Goal: Find contact information: Find contact information

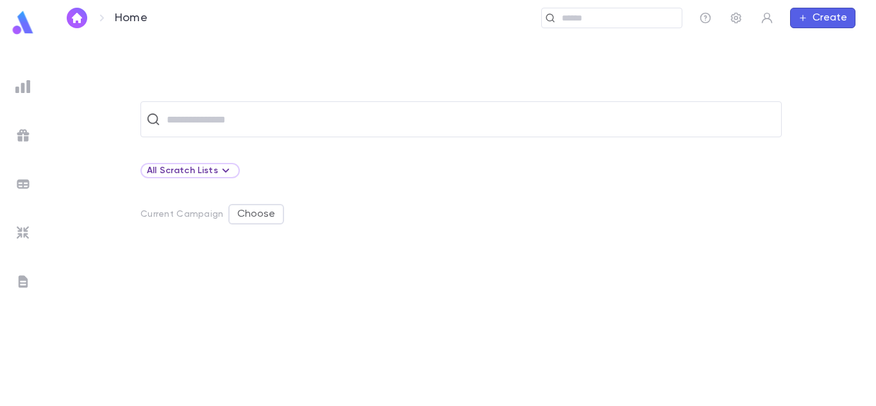
click at [309, 131] on div "​" at bounding box center [460, 119] width 641 height 36
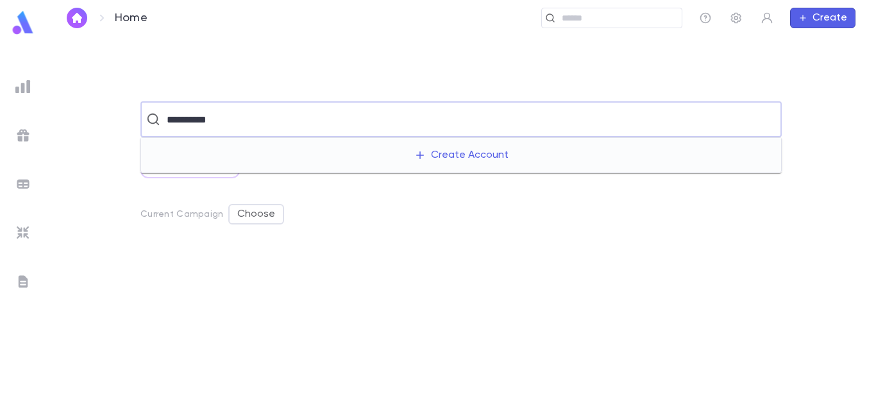
type input "*********"
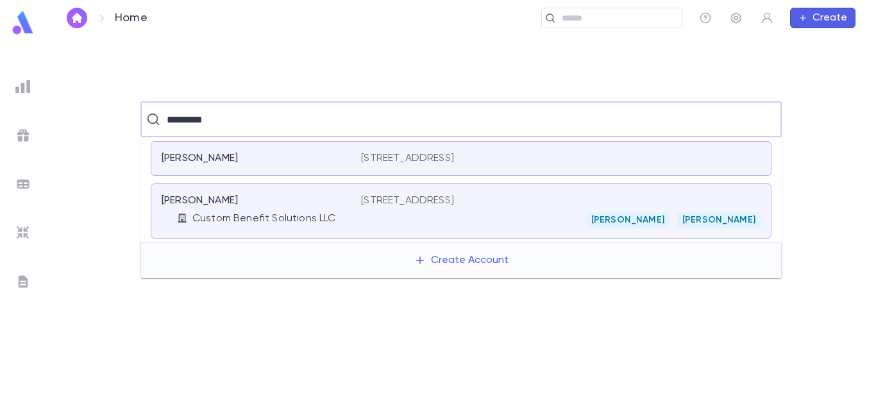
click at [292, 201] on div "[PERSON_NAME]" at bounding box center [254, 200] width 184 height 13
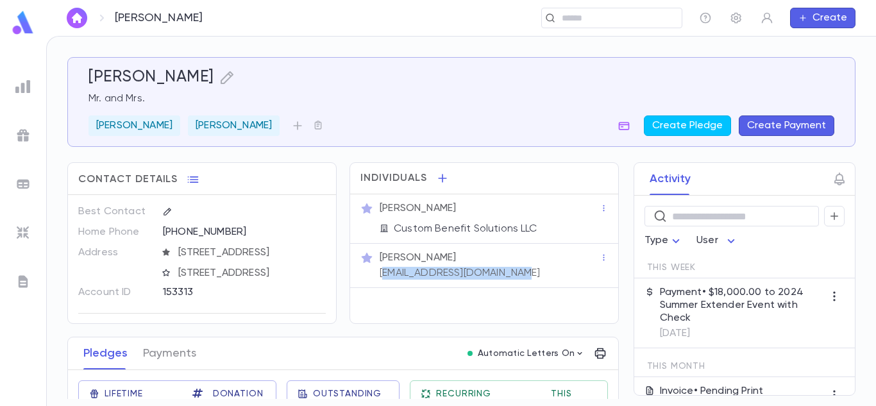
drag, startPoint x: 503, startPoint y: 275, endPoint x: 385, endPoint y: 277, distance: 118.0
click at [385, 277] on div "[PERSON_NAME] [EMAIL_ADDRESS][DOMAIN_NAME]" at bounding box center [488, 264] width 222 height 31
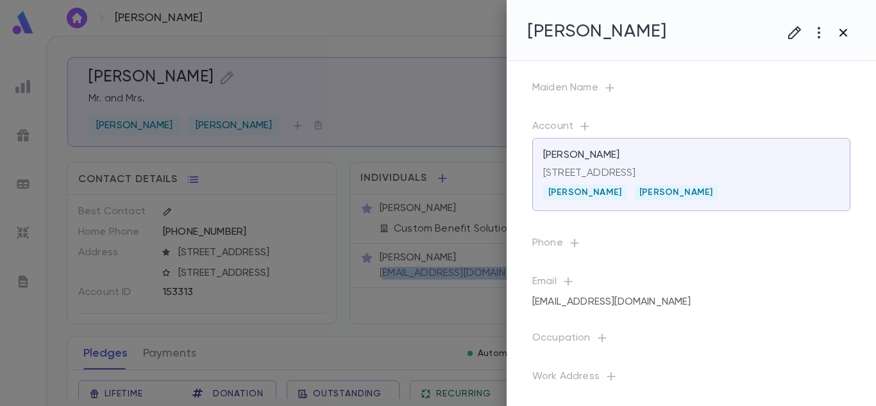
click at [848, 38] on icon "button" at bounding box center [842, 32] width 15 height 15
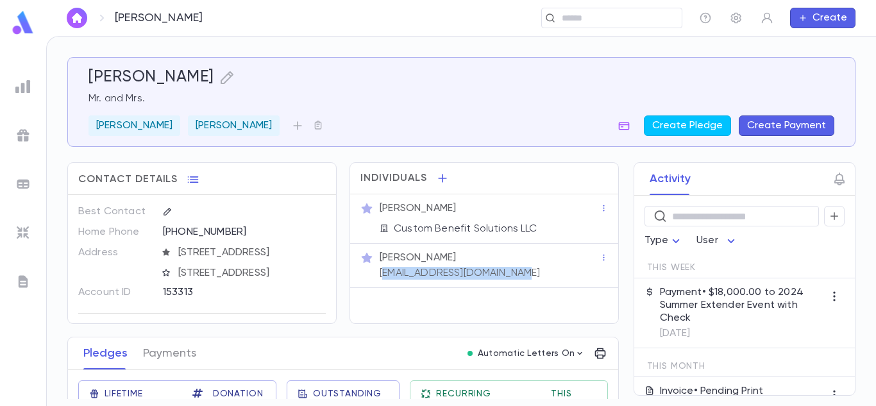
copy p "[EMAIL_ADDRESS][DOMAIN_NAME]"
